Goal: Task Accomplishment & Management: Complete application form

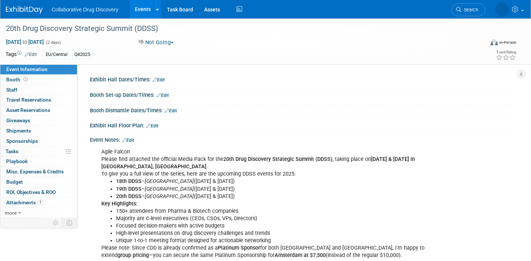
click at [140, 7] on link "Events" at bounding box center [142, 9] width 27 height 18
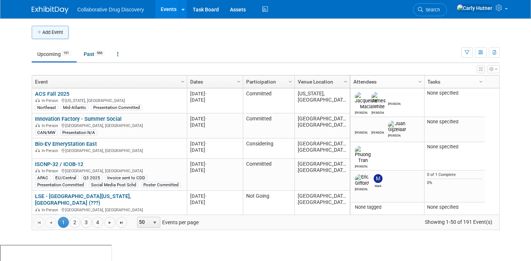
click at [52, 31] on button "Add Event" at bounding box center [50, 32] width 37 height 13
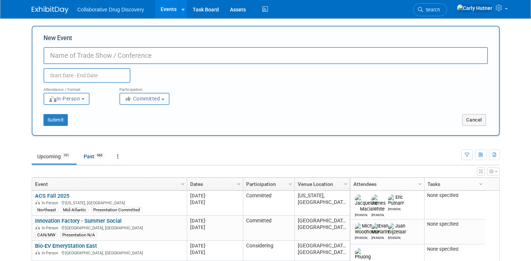
paste input "BioLabs : CDD - Networking Event"
type input "BioLabs : CDD - Networking Event"
click at [103, 72] on input "text" at bounding box center [86, 75] width 87 height 15
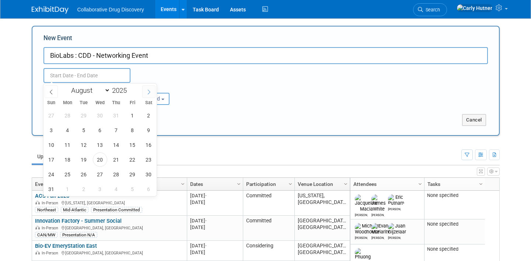
click at [144, 93] on span at bounding box center [148, 91] width 13 height 13
select select "9"
click at [99, 144] on span "15" at bounding box center [100, 145] width 14 height 14
click at [100, 145] on span "15" at bounding box center [100, 145] width 14 height 14
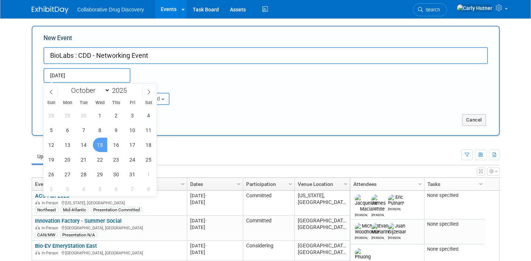
type input "Oct 15, 2025 to Oct 15, 2025"
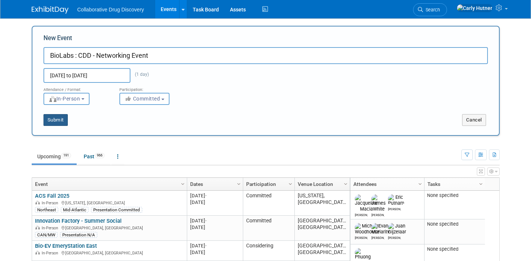
click at [60, 121] on button "Submit" at bounding box center [55, 120] width 24 height 12
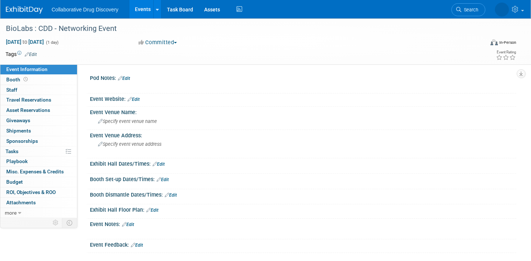
click at [36, 56] on link "Edit" at bounding box center [31, 54] width 12 height 5
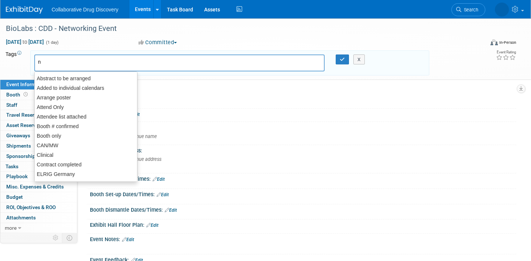
type input "no"
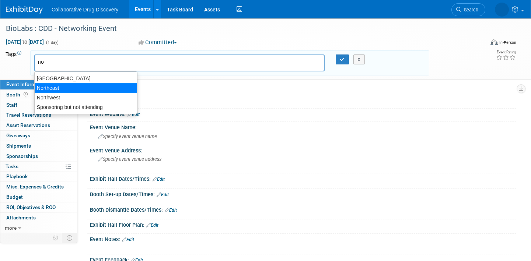
click at [54, 84] on div "Northeast" at bounding box center [85, 88] width 103 height 10
type input "Northeast"
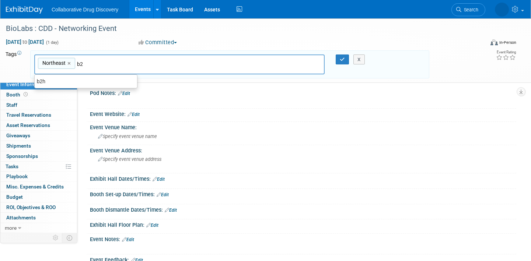
type input "b2h"
click at [54, 77] on div "b2h" at bounding box center [85, 81] width 103 height 10
type input "Northeast, b2h"
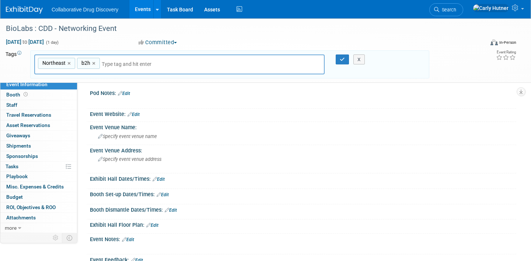
click at [346, 60] on div "X" at bounding box center [363, 60] width 34 height 10
click at [344, 59] on icon "button" at bounding box center [342, 59] width 5 height 5
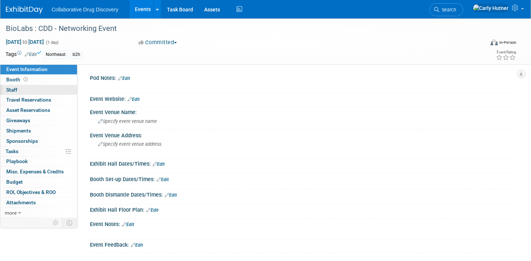
click at [25, 89] on link "0 Staff 0" at bounding box center [38, 90] width 77 height 10
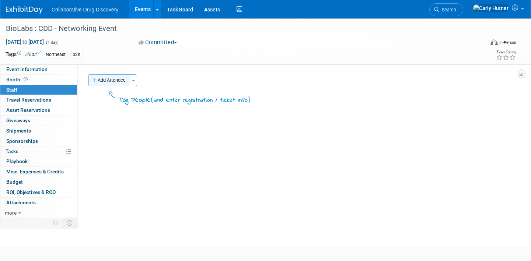
click at [118, 76] on button "Add Attendee" at bounding box center [109, 80] width 42 height 12
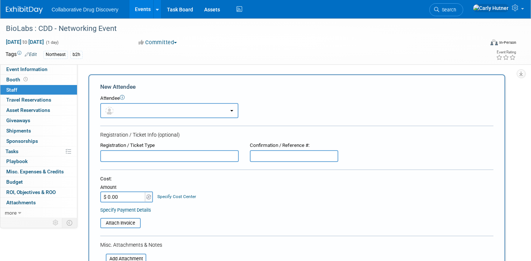
click at [136, 109] on button "button" at bounding box center [169, 110] width 138 height 15
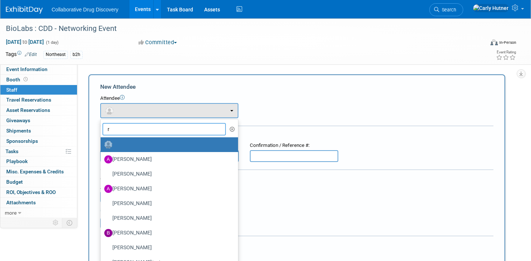
click at [140, 131] on input "r" at bounding box center [163, 129] width 123 height 13
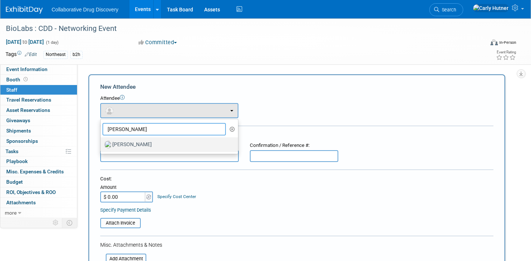
type input "ralf"
click at [138, 146] on label "Ralf Felsner" at bounding box center [167, 145] width 126 height 12
click at [102, 146] on input "Ralf Felsner" at bounding box center [99, 143] width 5 height 5
select select "4c2b8488-dd38-405e-a561-1fcfa6267fd3"
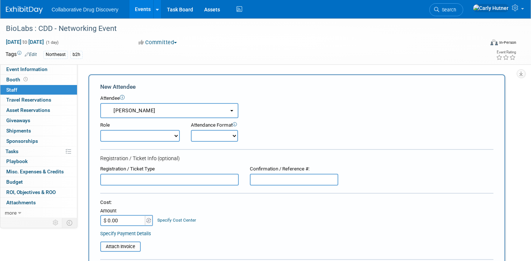
click at [210, 134] on select "Onsite Remote" at bounding box center [214, 136] width 47 height 12
select select "1"
click at [191, 130] on select "Onsite Remote" at bounding box center [214, 136] width 47 height 12
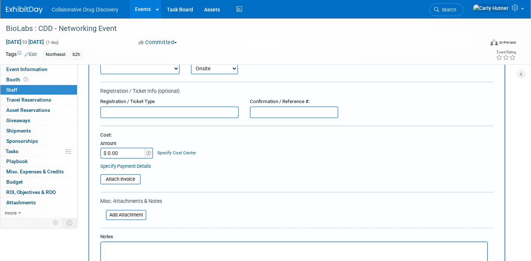
scroll to position [155, 0]
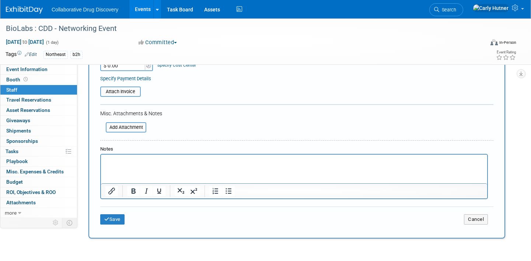
click at [111, 225] on div "Save Cancel" at bounding box center [296, 219] width 393 height 24
click at [112, 222] on button "Save" at bounding box center [112, 219] width 24 height 10
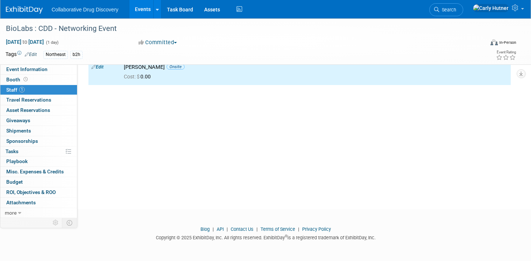
scroll to position [0, 0]
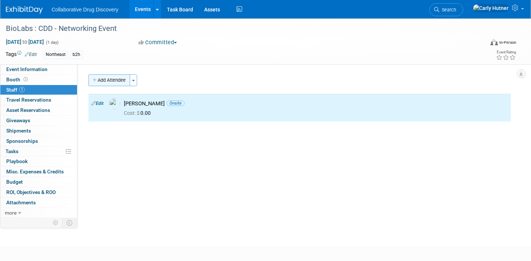
click at [118, 78] on button "Add Attendee" at bounding box center [109, 80] width 42 height 12
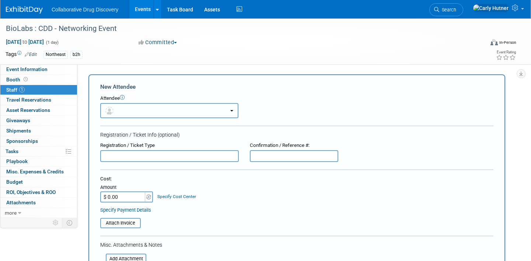
click at [137, 109] on button "button" at bounding box center [169, 110] width 138 height 15
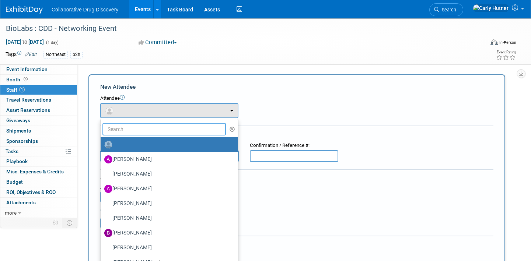
click at [130, 132] on input "text" at bounding box center [163, 129] width 123 height 13
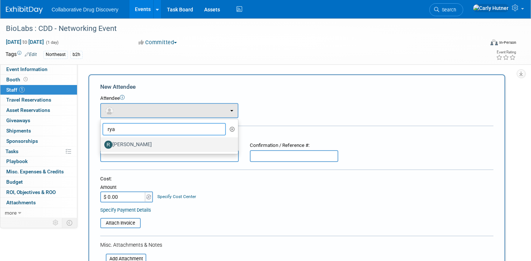
type input "rya"
click at [126, 142] on label "Ryan Censullo" at bounding box center [167, 145] width 126 height 12
click at [102, 142] on input "Ryan Censullo" at bounding box center [99, 143] width 5 height 5
select select "2e6b1c80-7ee5-42b7-9c12-483942908160"
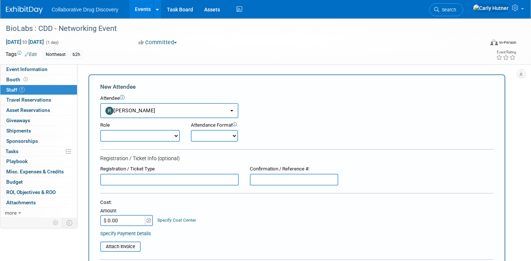
click at [217, 134] on select "Onsite Remote" at bounding box center [214, 136] width 47 height 12
select select "1"
click at [191, 130] on select "Onsite Remote" at bounding box center [214, 136] width 47 height 12
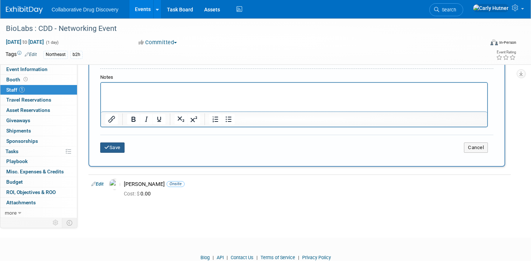
click at [116, 147] on button "Save" at bounding box center [112, 148] width 24 height 10
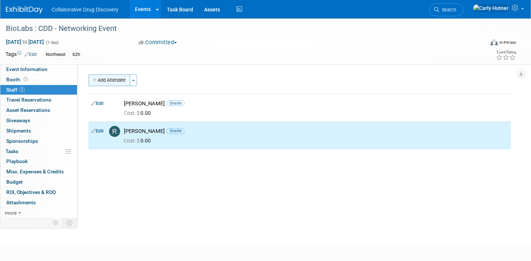
click at [116, 82] on button "Add Attendee" at bounding box center [109, 80] width 42 height 12
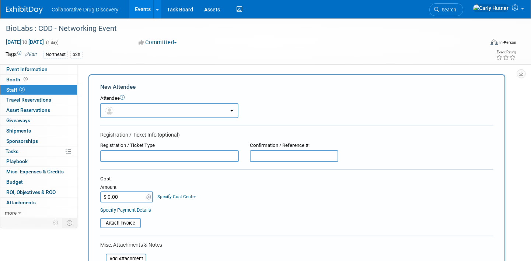
click at [124, 114] on button "button" at bounding box center [169, 110] width 138 height 15
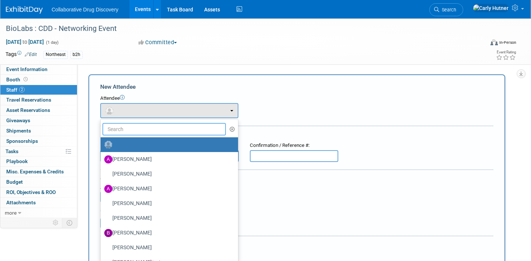
click at [130, 126] on input "text" at bounding box center [163, 129] width 123 height 13
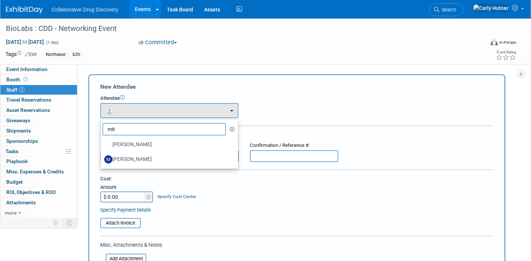
type input "mit"
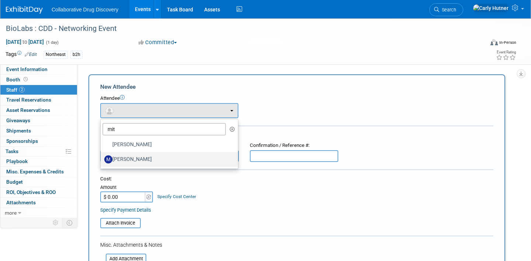
click at [132, 154] on label "Mitchell Buckley" at bounding box center [167, 160] width 126 height 12
click at [102, 156] on input "Mitchell Buckley" at bounding box center [99, 158] width 5 height 5
select select "ae6c109e-7501-477f-9e16-0ecb207dc12b"
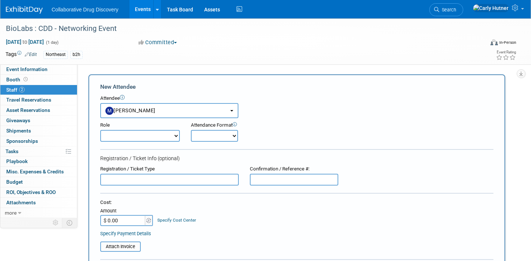
click at [204, 137] on select "Onsite Remote" at bounding box center [214, 136] width 47 height 12
select select "1"
click at [191, 130] on select "Onsite Remote" at bounding box center [214, 136] width 47 height 12
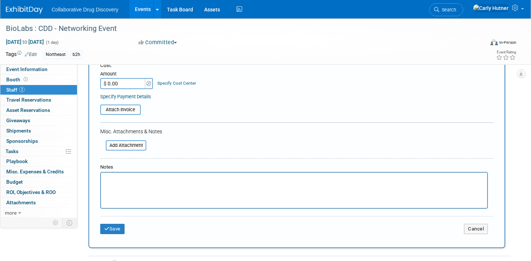
scroll to position [283, 0]
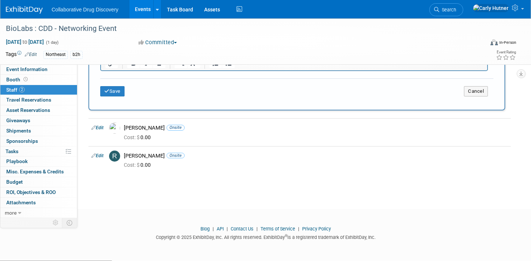
click at [122, 86] on div "Save Cancel" at bounding box center [296, 90] width 393 height 24
click at [118, 93] on button "Save" at bounding box center [112, 91] width 24 height 10
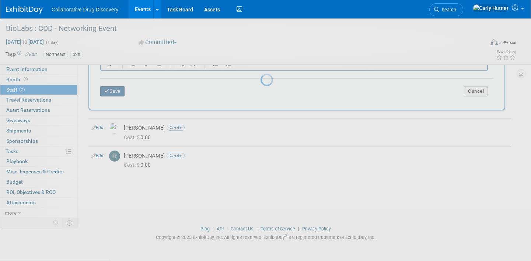
scroll to position [0, 0]
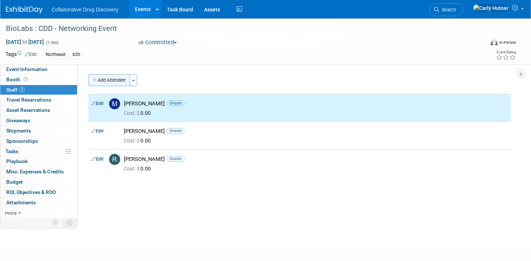
click at [120, 80] on button "Add Attendee" at bounding box center [109, 80] width 42 height 12
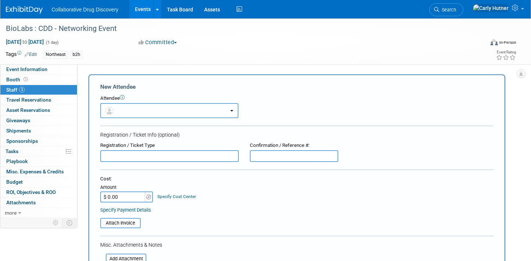
click at [140, 113] on button "button" at bounding box center [169, 110] width 138 height 15
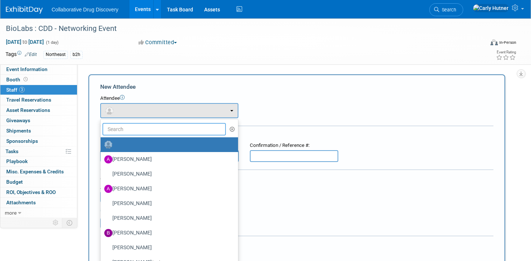
click at [134, 132] on input "text" at bounding box center [163, 129] width 123 height 13
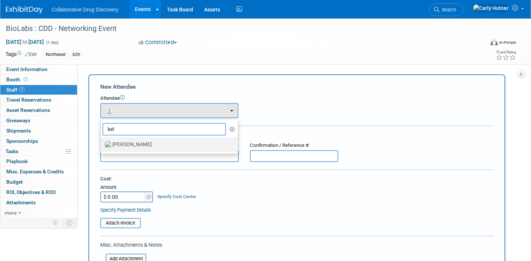
type input "kel"
click at [131, 146] on label "Kelly Bachovchin" at bounding box center [167, 145] width 126 height 12
click at [102, 146] on input "Kelly Bachovchin" at bounding box center [99, 143] width 5 height 5
select select "c9b55710-ade5-46f2-9f48-1a2f865e276c"
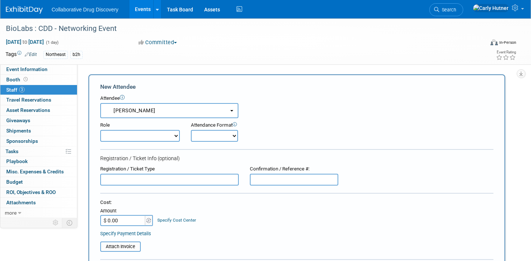
click at [211, 128] on div "Attendance Format" at bounding box center [236, 125] width 90 height 7
click at [205, 133] on select "Onsite Remote" at bounding box center [214, 136] width 47 height 12
select select "1"
click at [191, 130] on select "Onsite Remote" at bounding box center [214, 136] width 47 height 12
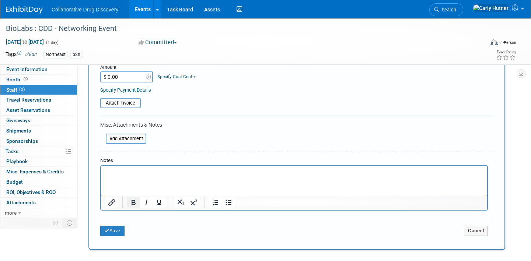
scroll to position [170, 0]
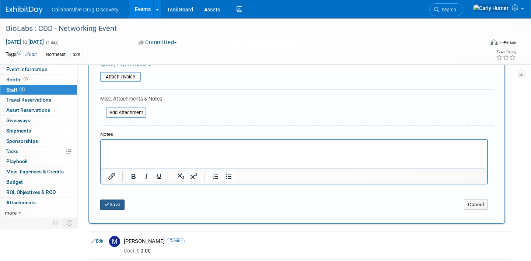
click at [110, 207] on button "Save" at bounding box center [112, 205] width 24 height 10
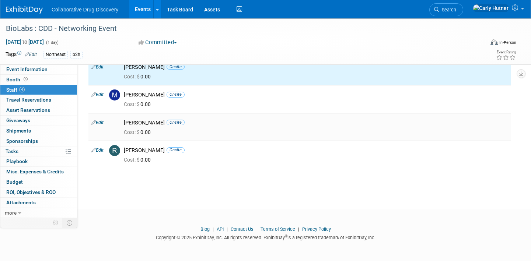
scroll to position [0, 0]
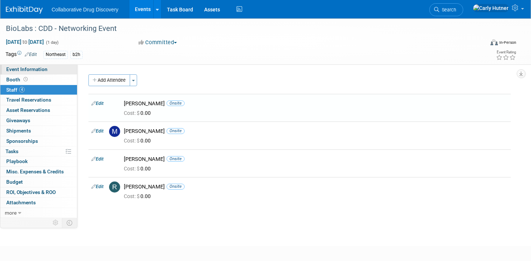
click at [18, 71] on span "Event Information" at bounding box center [26, 69] width 41 height 6
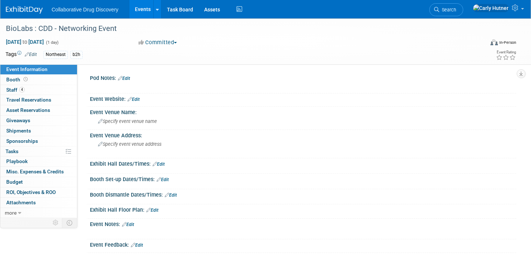
click at [141, 10] on link "Events" at bounding box center [142, 9] width 27 height 18
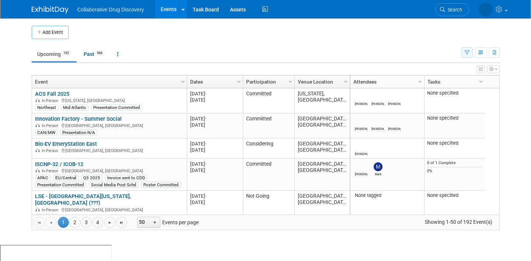
click at [469, 50] on button "button" at bounding box center [466, 52] width 11 height 11
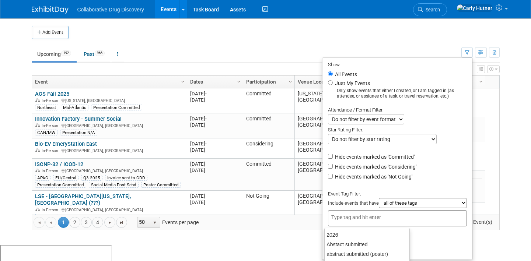
click at [354, 218] on input "text" at bounding box center [360, 217] width 59 height 7
type input "north"
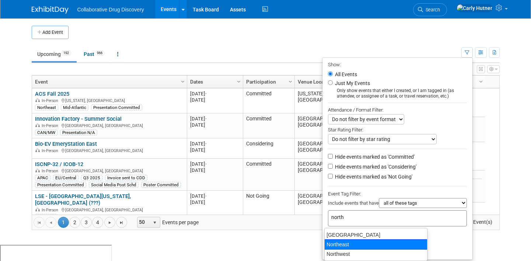
click at [339, 246] on div "Northeast" at bounding box center [375, 244] width 103 height 10
type input "Northeast"
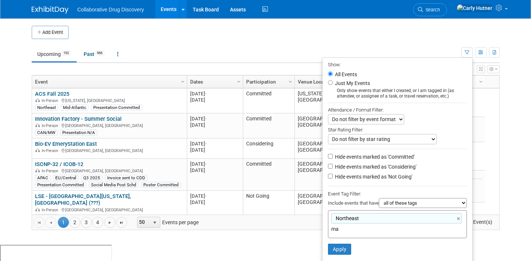
type input "m"
type input "Northeast"
click at [336, 249] on button "Apply" at bounding box center [340, 249] width 24 height 11
